Goal: Communication & Community: Participate in discussion

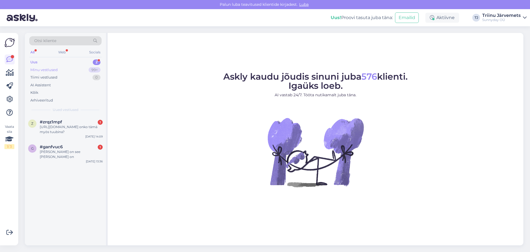
click at [67, 70] on div "Minu vestlused 99+" at bounding box center [65, 70] width 72 height 8
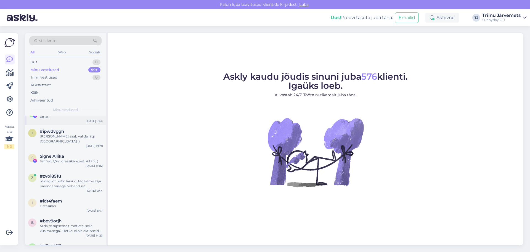
scroll to position [83, 0]
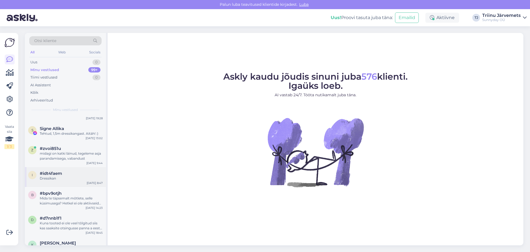
click at [67, 176] on div "Dressikan" at bounding box center [71, 178] width 63 height 5
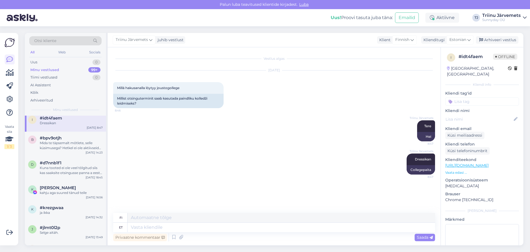
scroll to position [166, 0]
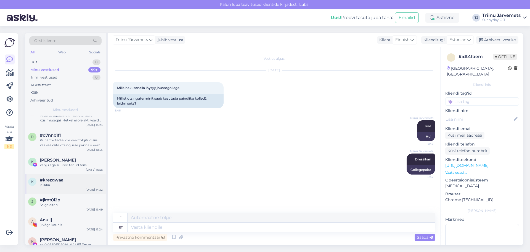
click at [67, 173] on div "k #krezgwaa ja ikka [DATE] 14:32" at bounding box center [65, 183] width 81 height 20
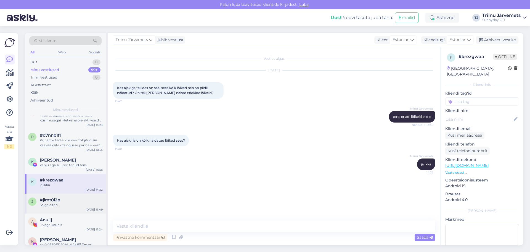
click at [66, 197] on div "#jlmt0l2p" at bounding box center [71, 199] width 63 height 5
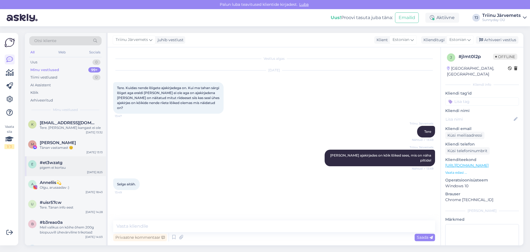
scroll to position [331, 0]
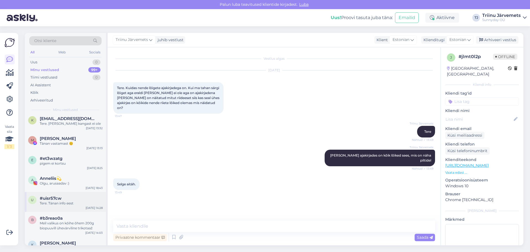
click at [66, 201] on div "Tere. Tänan info eest" at bounding box center [71, 203] width 63 height 5
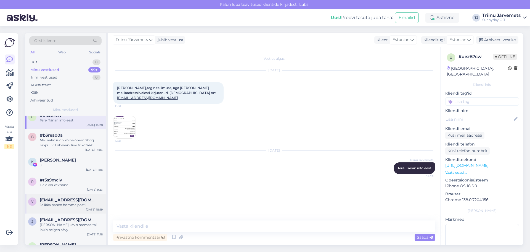
scroll to position [442, 0]
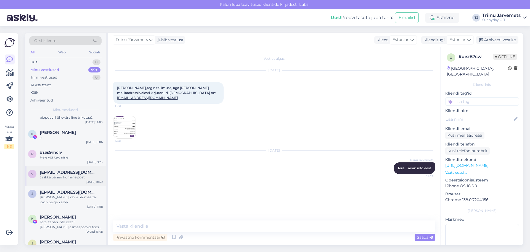
click at [68, 189] on span "[EMAIL_ADDRESS][DOMAIN_NAME]" at bounding box center [68, 191] width 57 height 5
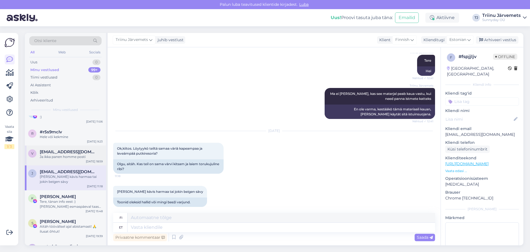
scroll to position [470, 0]
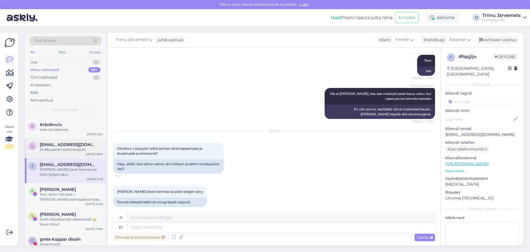
click at [68, 192] on div "Tere, tänan info eest :) [PERSON_NAME] esmaspäeval taas [GEOGRAPHIC_DATA]" at bounding box center [71, 197] width 63 height 10
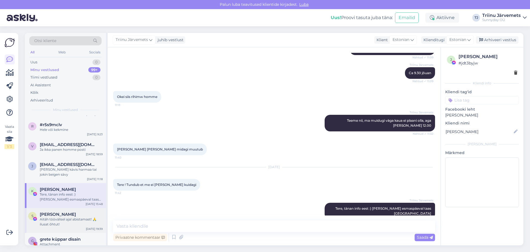
click at [67, 212] on span "[PERSON_NAME]" at bounding box center [58, 214] width 36 height 5
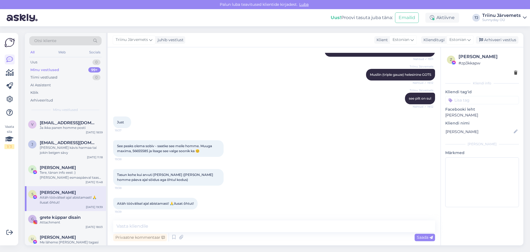
scroll to position [497, 0]
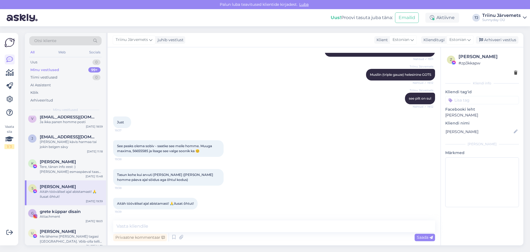
click at [67, 214] on div "Attachment" at bounding box center [71, 216] width 63 height 5
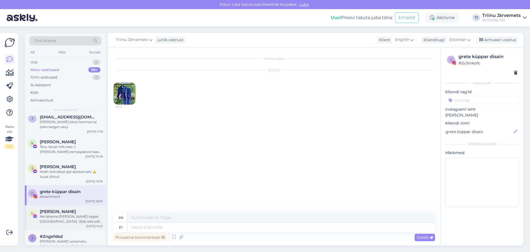
scroll to position [525, 0]
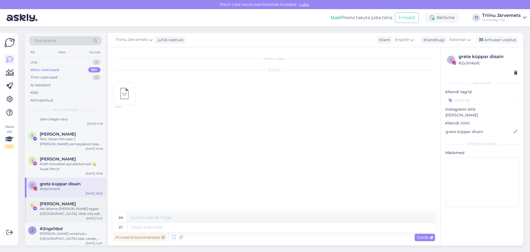
click at [68, 207] on div "Me läheme [PERSON_NAME] tagasi [GEOGRAPHIC_DATA]. Võib-olla tellin veebist, kui…" at bounding box center [71, 211] width 63 height 10
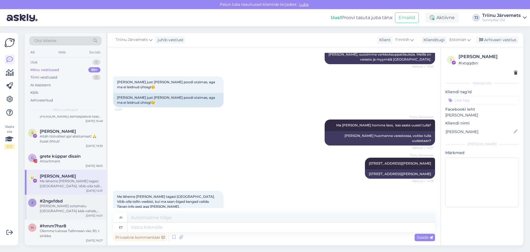
scroll to position [580, 0]
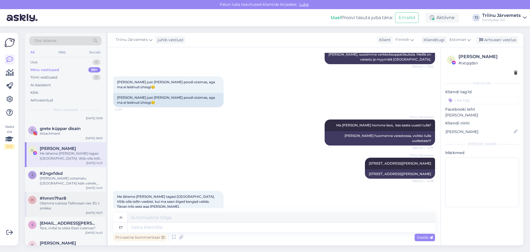
click at [68, 205] on div "h #hmm7hsr8 Olemme tulossa [GEOGRAPHIC_DATA] vko 30, t sinikka [DATE] 16:27" at bounding box center [65, 204] width 81 height 25
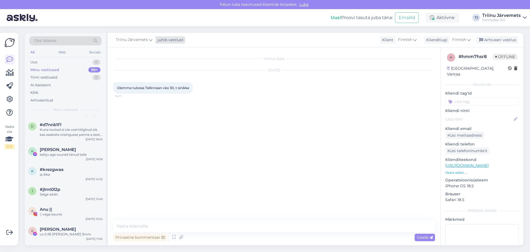
scroll to position [166, 0]
